Goal: Download file/media

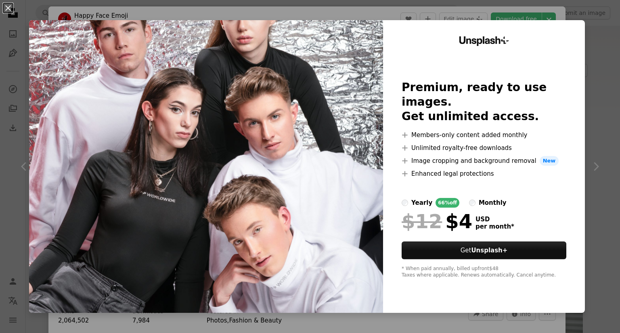
scroll to position [658, 0]
click at [570, 15] on div "An X shape Unsplash+ Premium, ready to use images. Get unlimited access. A plus…" at bounding box center [310, 166] width 620 height 333
